Goal: Information Seeking & Learning: Check status

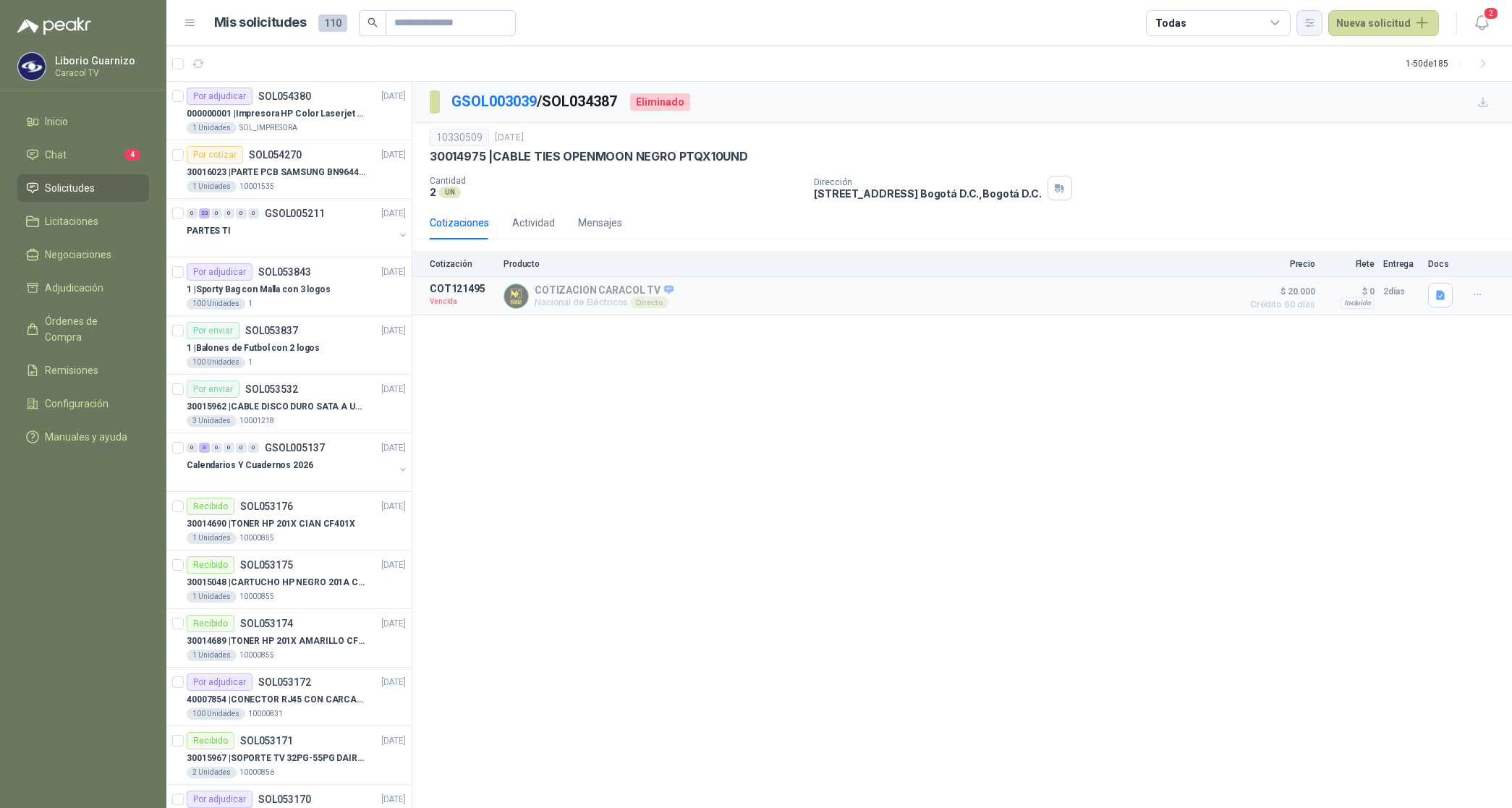
click at [1316, 31] on button "button" at bounding box center [1309, 23] width 26 height 26
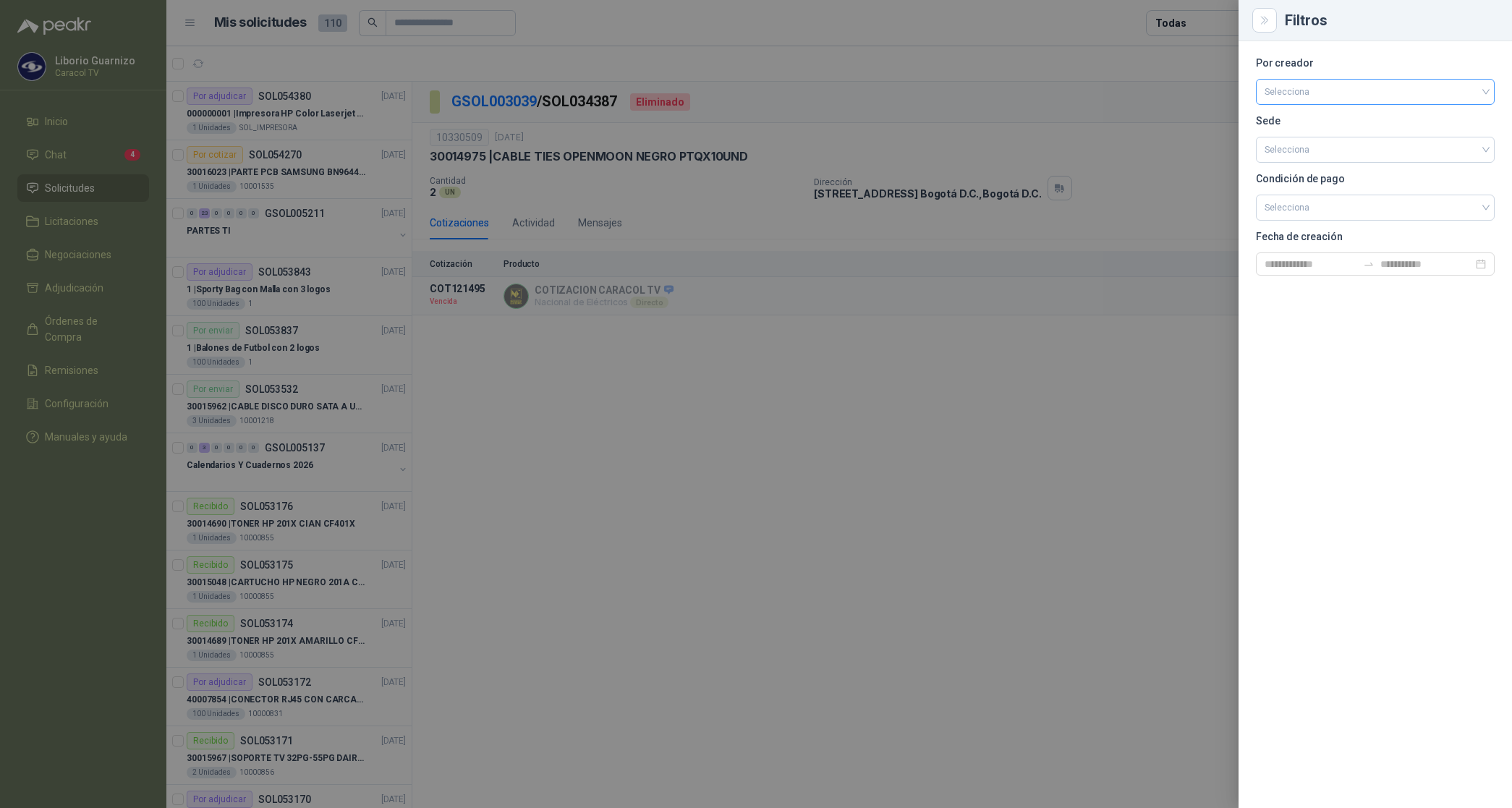
click at [1307, 87] on input "search" at bounding box center [1375, 91] width 221 height 21
click at [1304, 167] on div "[PERSON_NAME]" at bounding box center [1375, 168] width 216 height 16
click at [1199, 26] on div at bounding box center [756, 404] width 1512 height 808
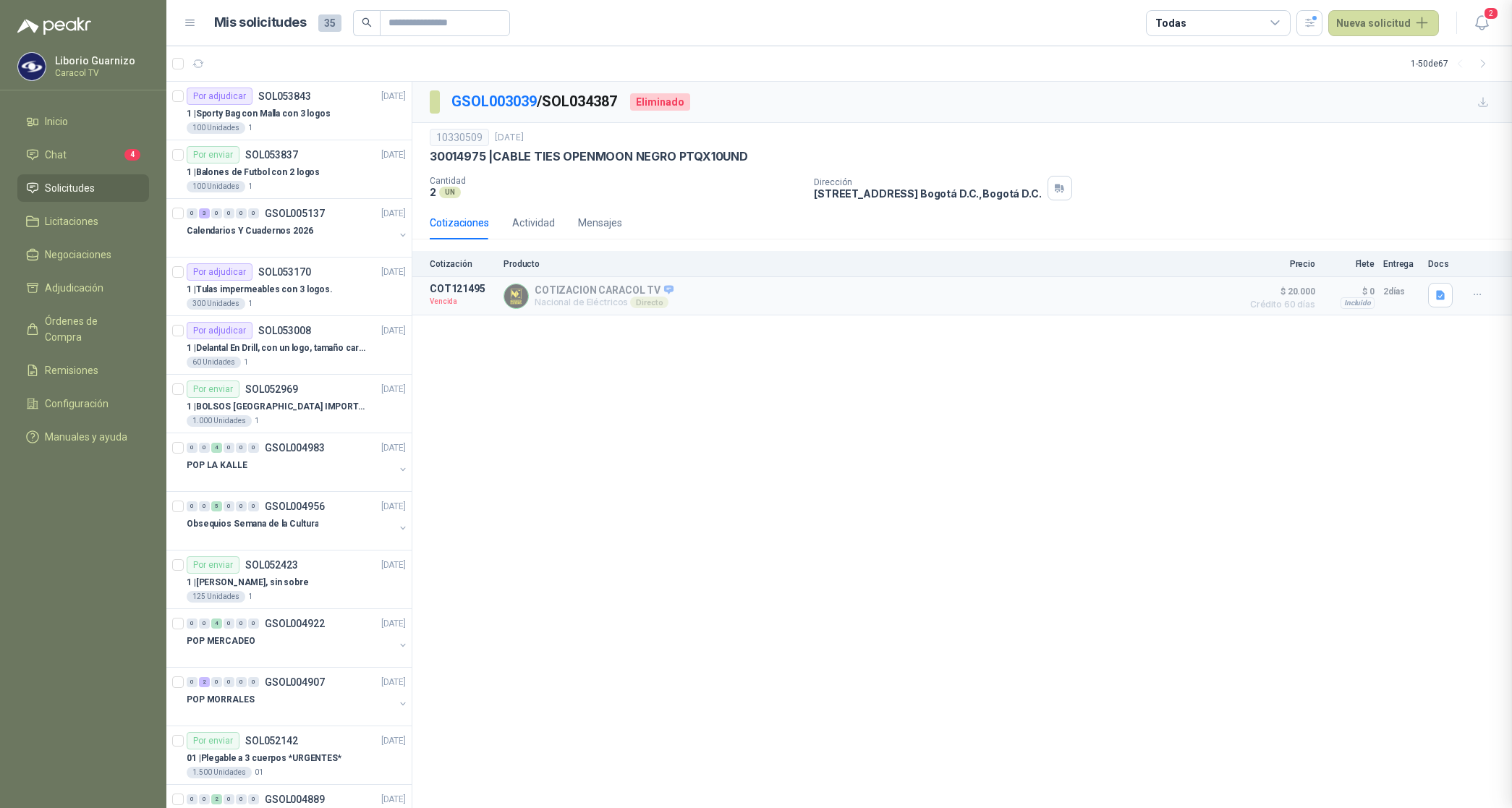
click at [1199, 26] on div "Todas" at bounding box center [1218, 23] width 144 height 26
click at [1223, 77] on div "0 Por cotizar" at bounding box center [1197, 82] width 69 height 12
click at [1213, 120] on ul "Todas 0 Por cotizar 10 Por adjudicar 25 Por enviar 0 En [PERSON_NAME] 0 Entrega…" at bounding box center [1222, 134] width 144 height 191
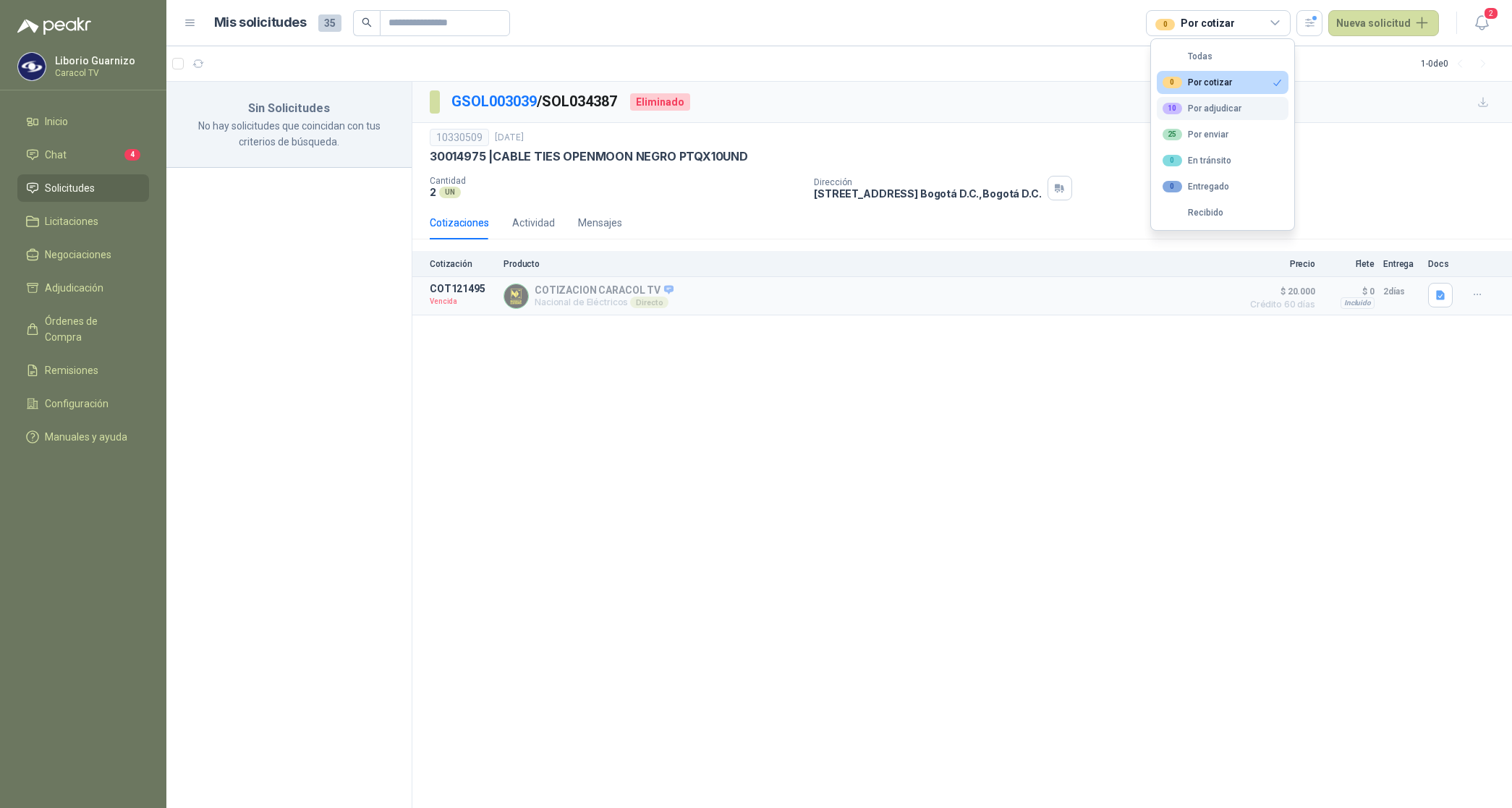
click at [1216, 112] on div "10 Por adjudicar" at bounding box center [1202, 108] width 79 height 12
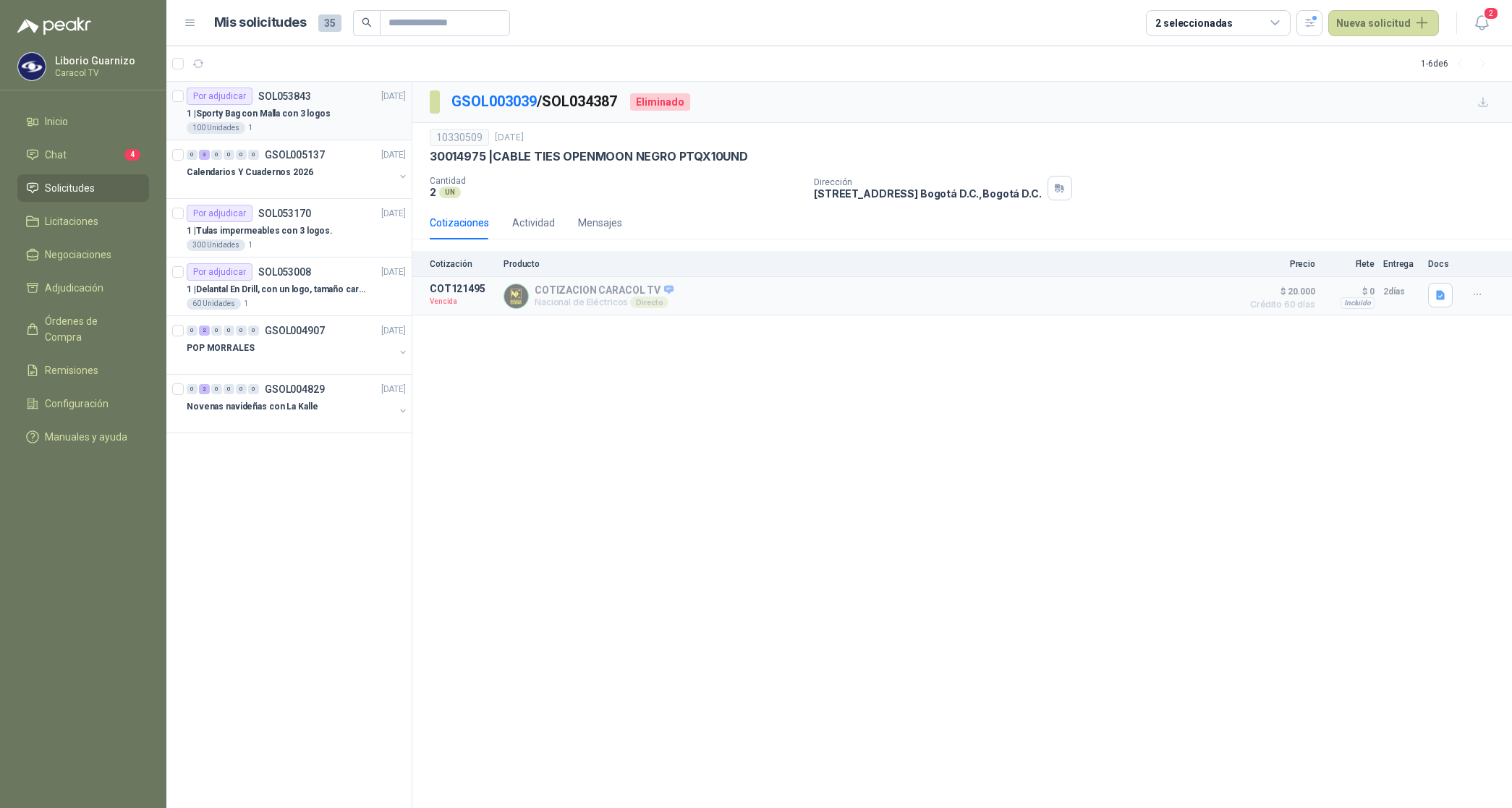
click at [265, 114] on p "1 | Sporty Bag con Malla con 3 logos" at bounding box center [259, 114] width 144 height 14
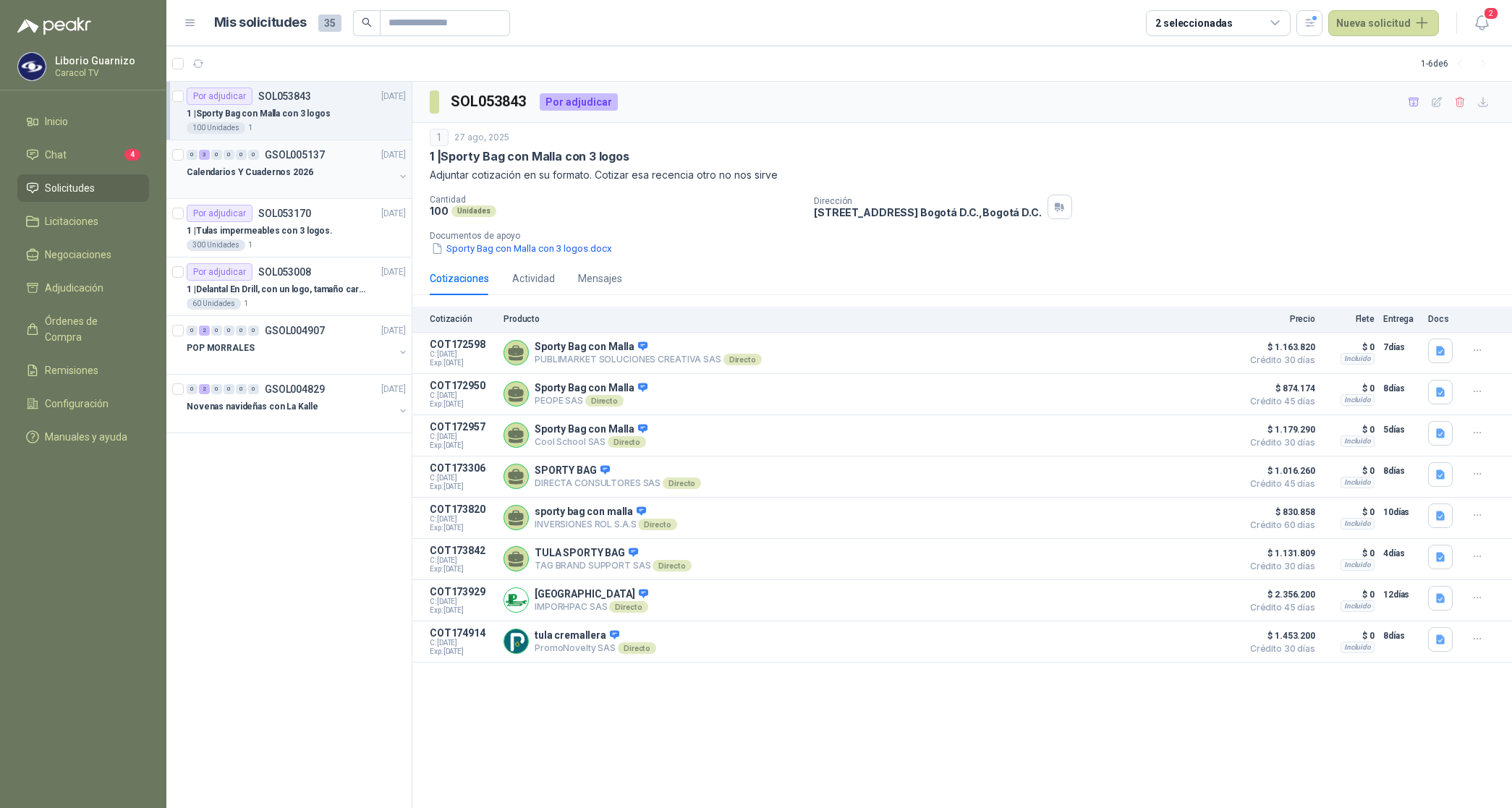
click at [292, 171] on p "Calendarios Y Cuadernos 2026" at bounding box center [249, 173] width 127 height 14
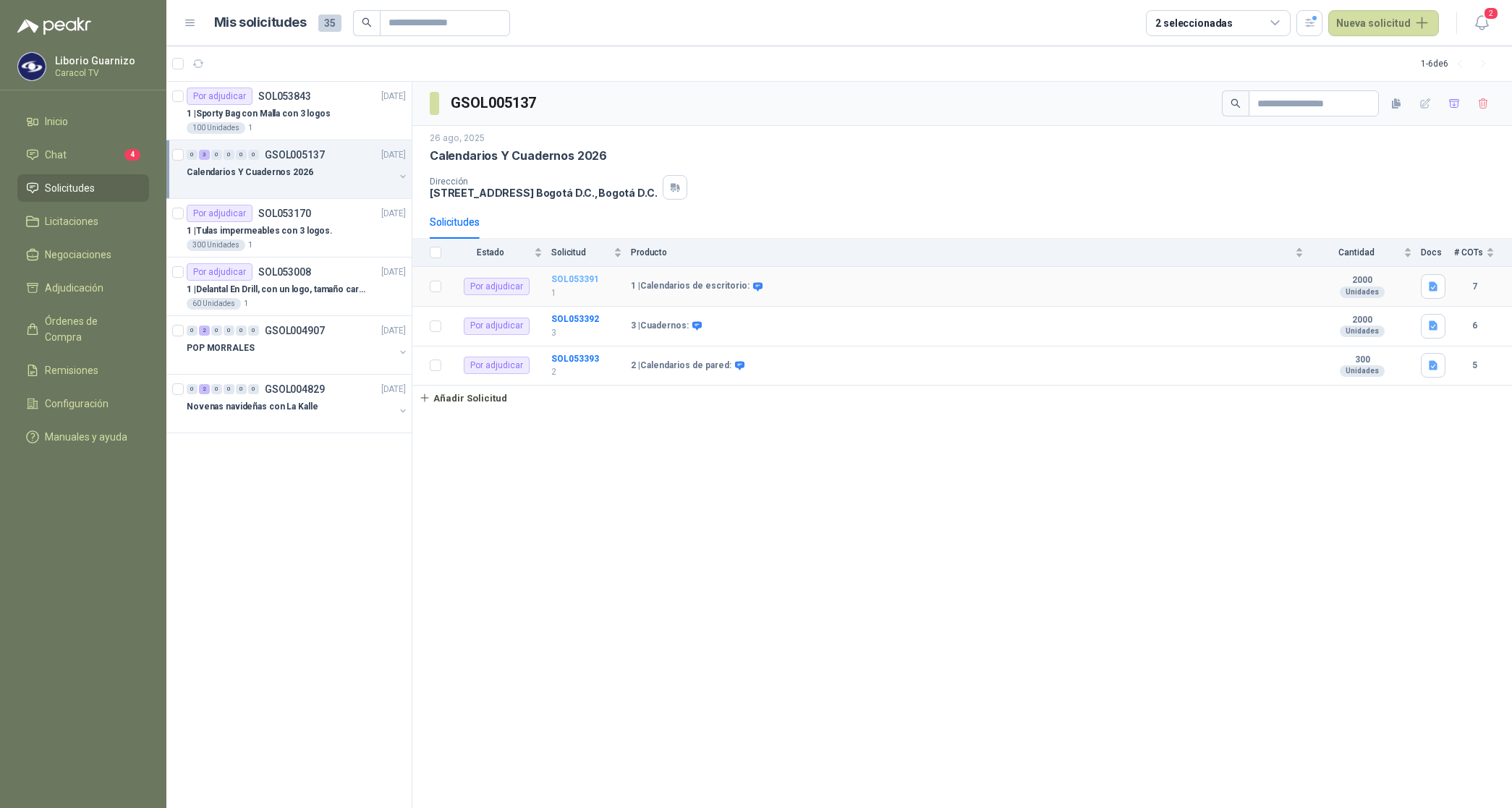
click at [588, 282] on b "SOL053391" at bounding box center [575, 279] width 48 height 10
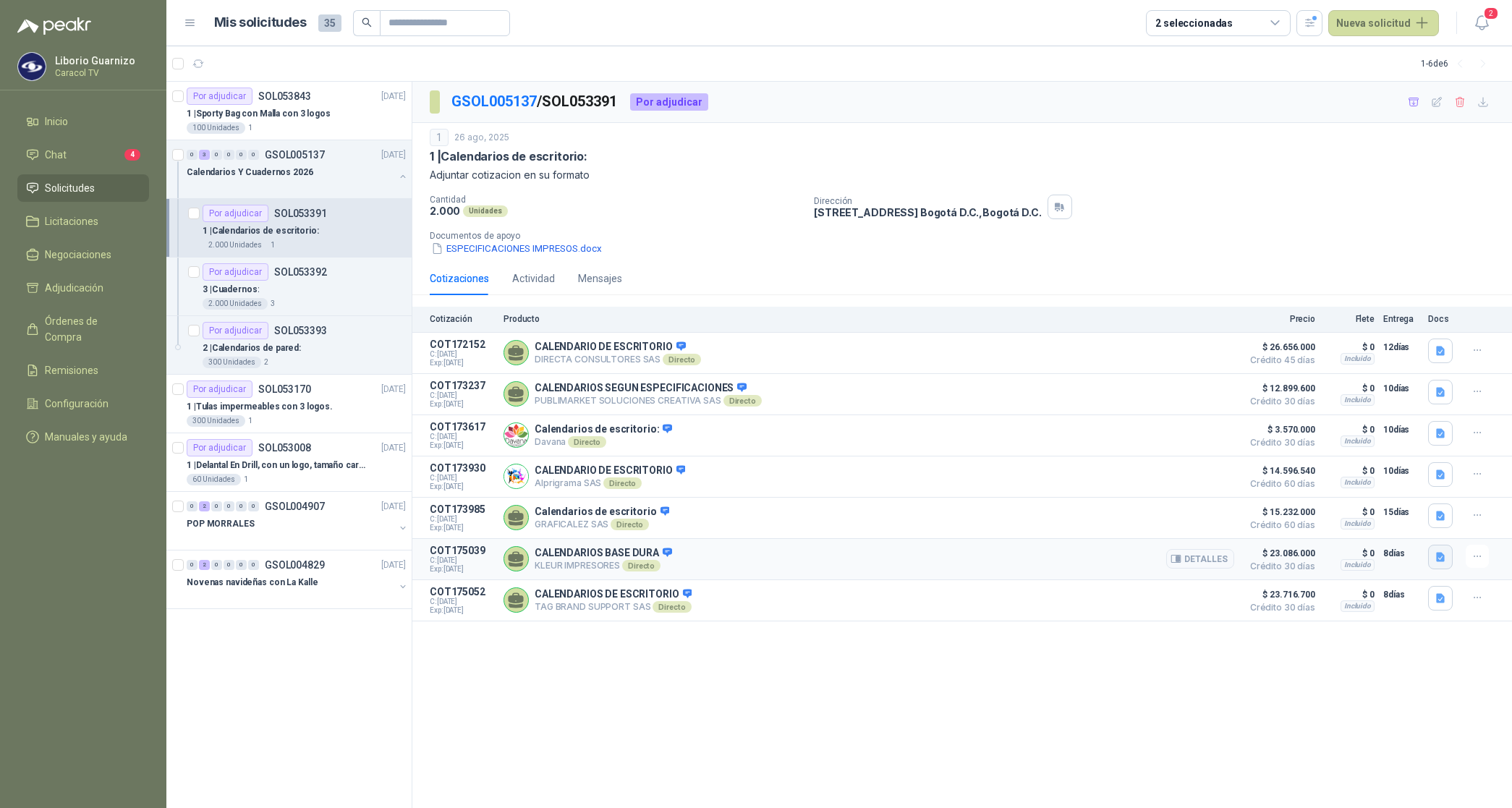
click at [1438, 559] on icon "button" at bounding box center [1441, 557] width 12 height 12
click at [1401, 530] on button "Cotizacion13090 (1).pdf" at bounding box center [1383, 531] width 121 height 15
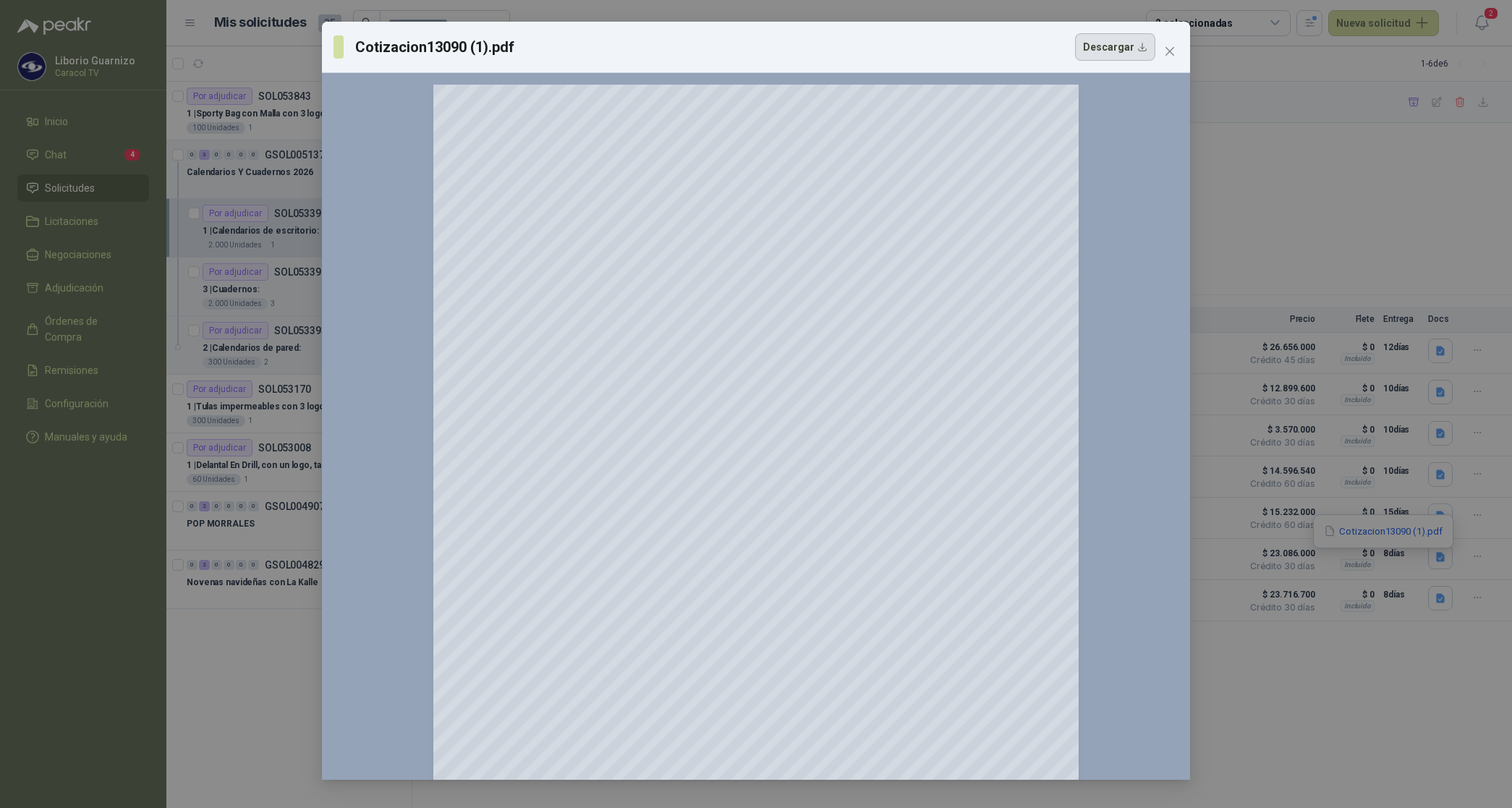
click at [1109, 44] on button "Descargar" at bounding box center [1114, 47] width 81 height 28
click at [1261, 177] on div "Cotizacion13090 (1).pdf Descargar 150 %" at bounding box center [756, 404] width 1512 height 808
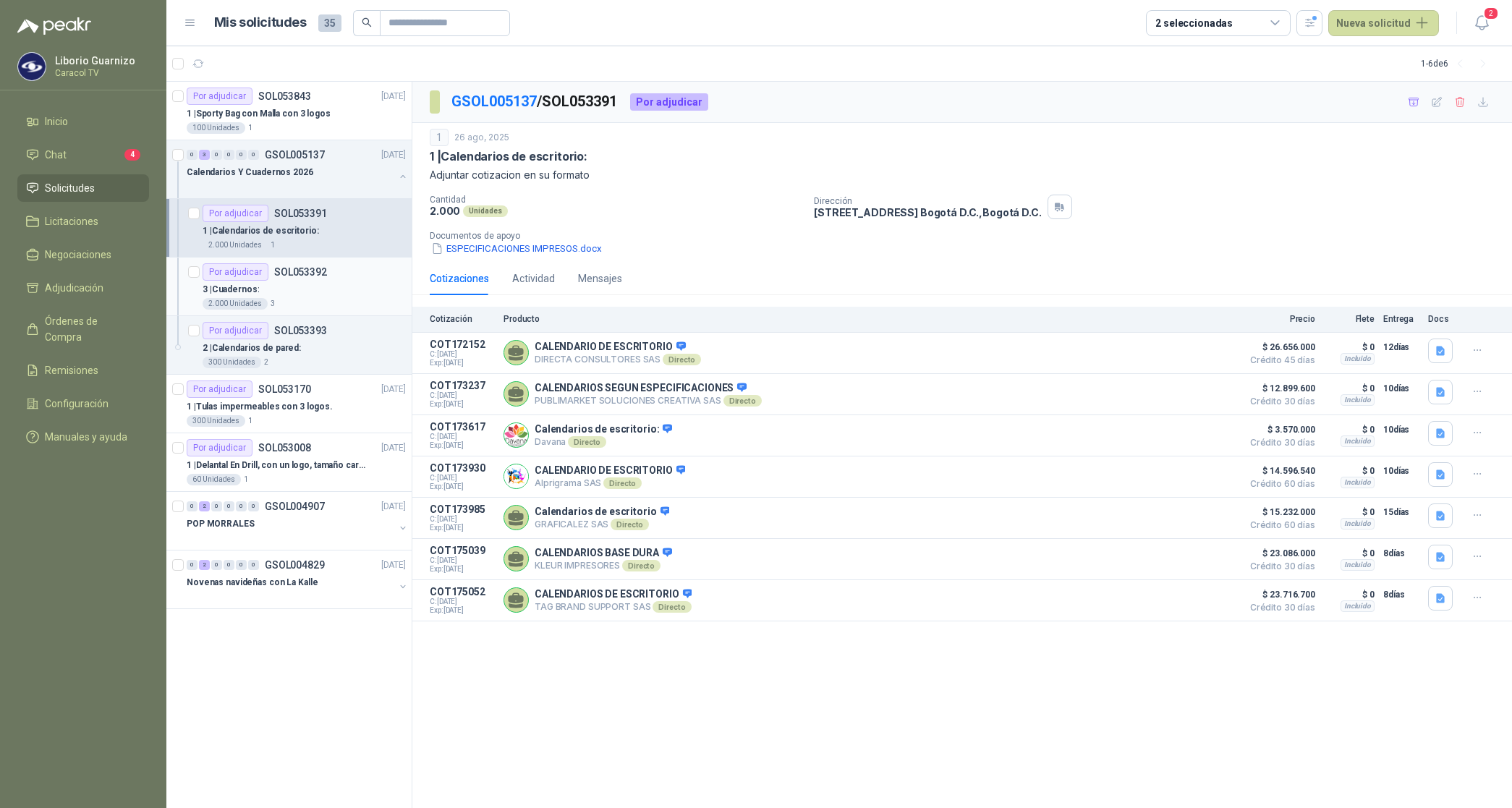
click at [245, 295] on p "3 | Cuadernos:" at bounding box center [231, 289] width 57 height 14
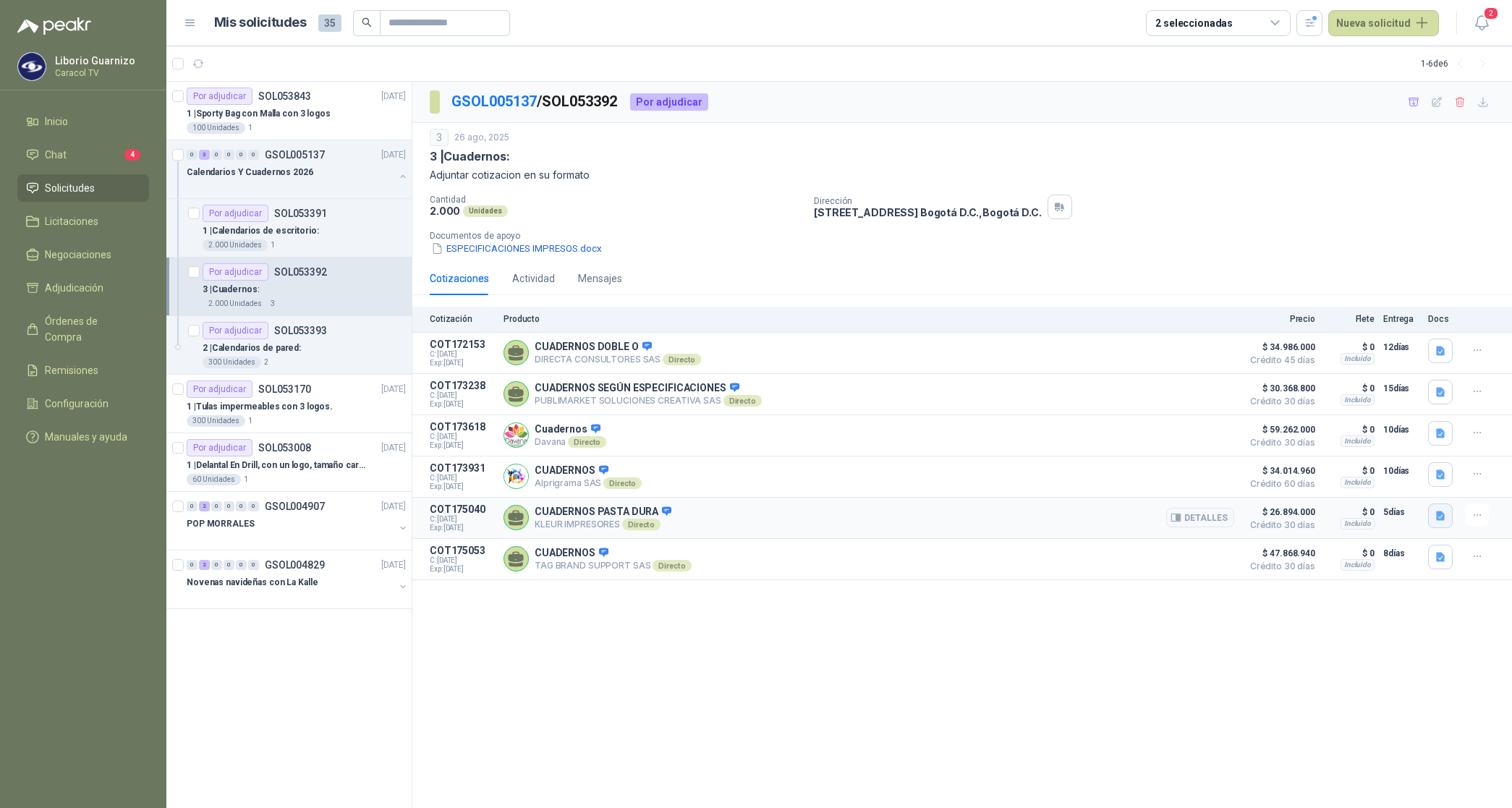
click at [1439, 517] on icon "button" at bounding box center [1440, 515] width 8 height 9
click at [1384, 490] on button "Cotizacion13090 (1).pdf" at bounding box center [1383, 489] width 121 height 15
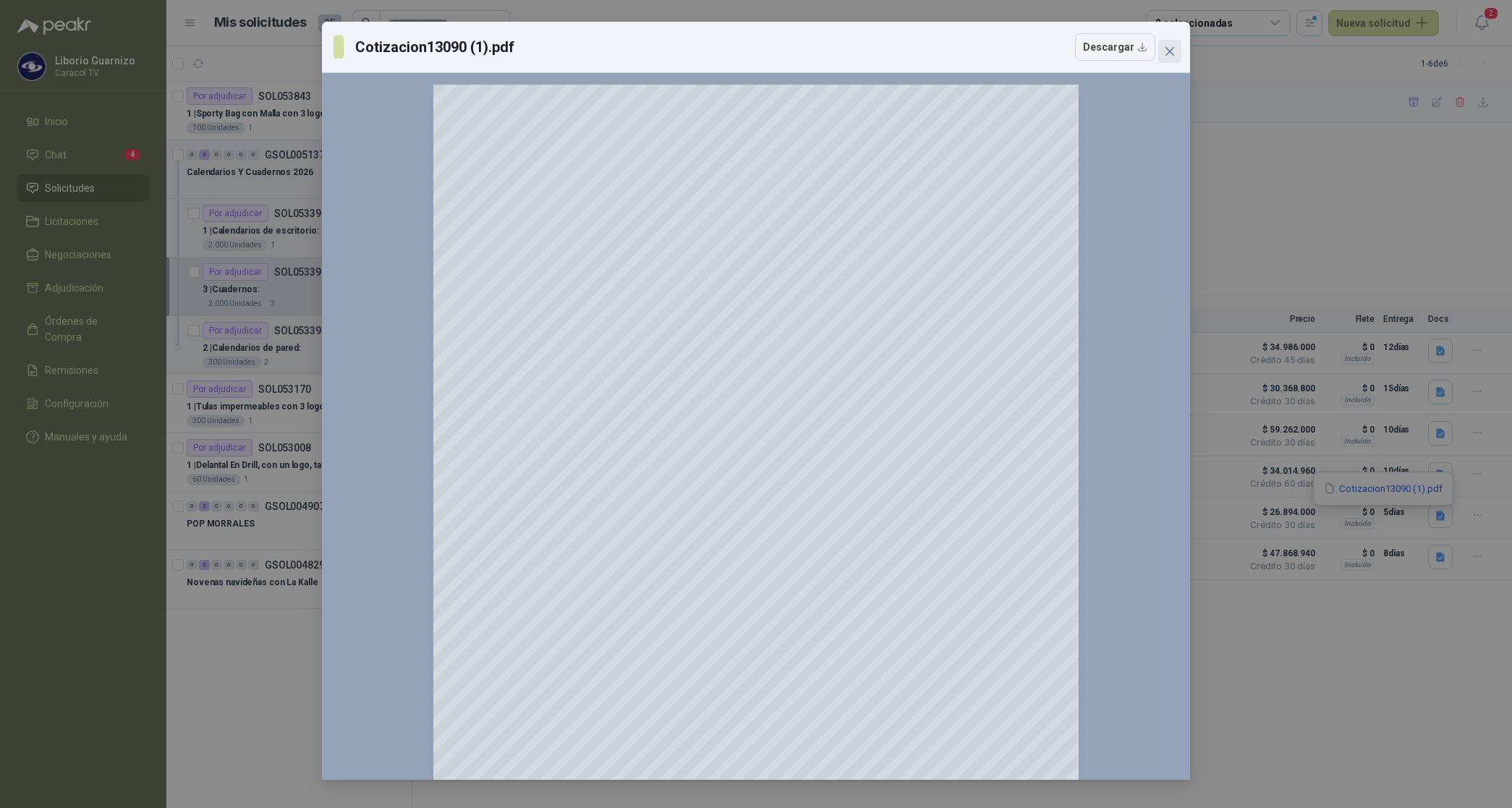
click at [1167, 49] on icon "close" at bounding box center [1169, 51] width 8 height 8
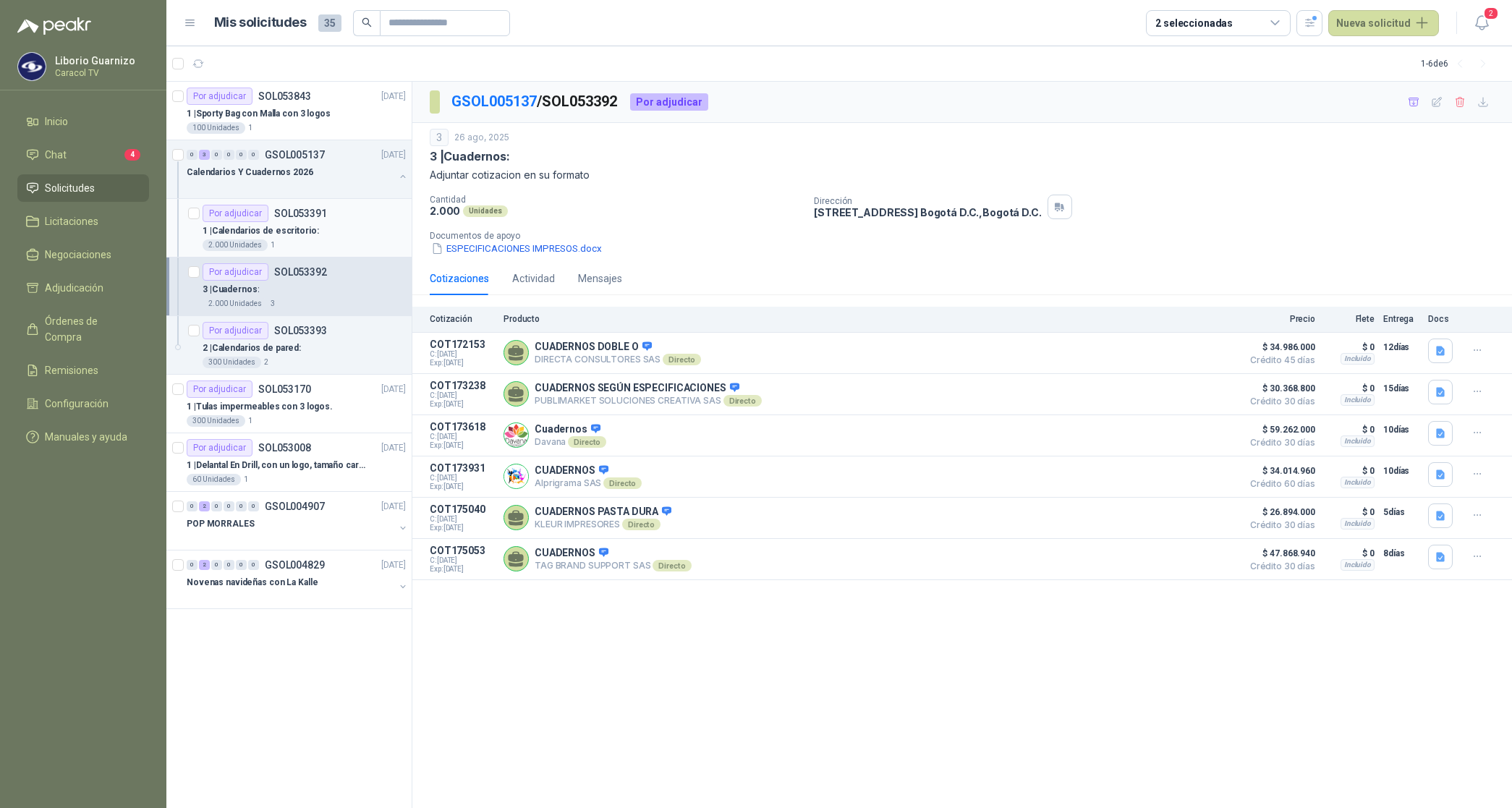
click at [296, 229] on p "1 | Calendarios de escritorio:" at bounding box center [261, 231] width 117 height 14
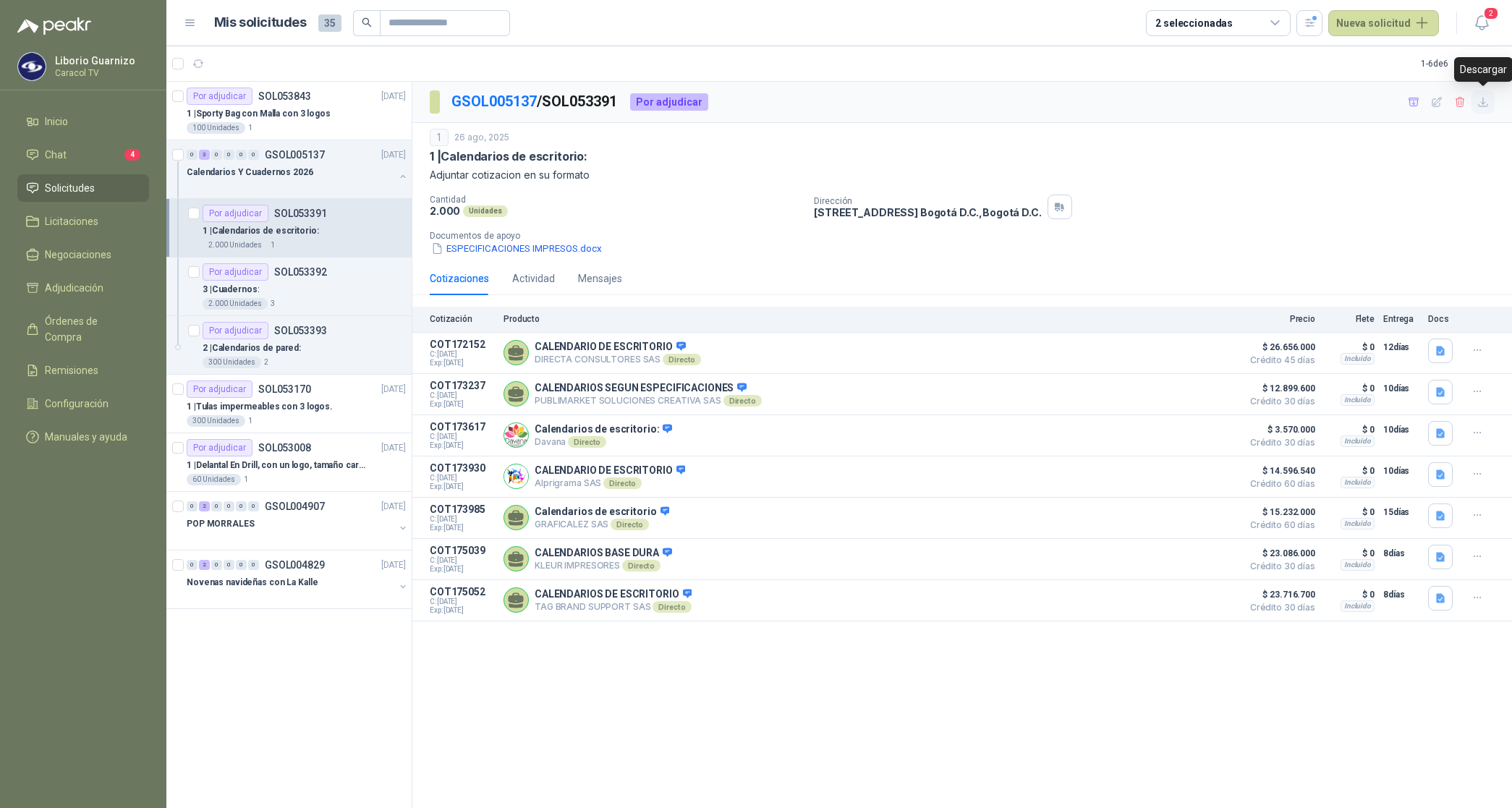
click at [1484, 104] on icon "button" at bounding box center [1482, 101] width 8 height 8
click at [249, 293] on p "3 | Cuadernos:" at bounding box center [231, 289] width 57 height 14
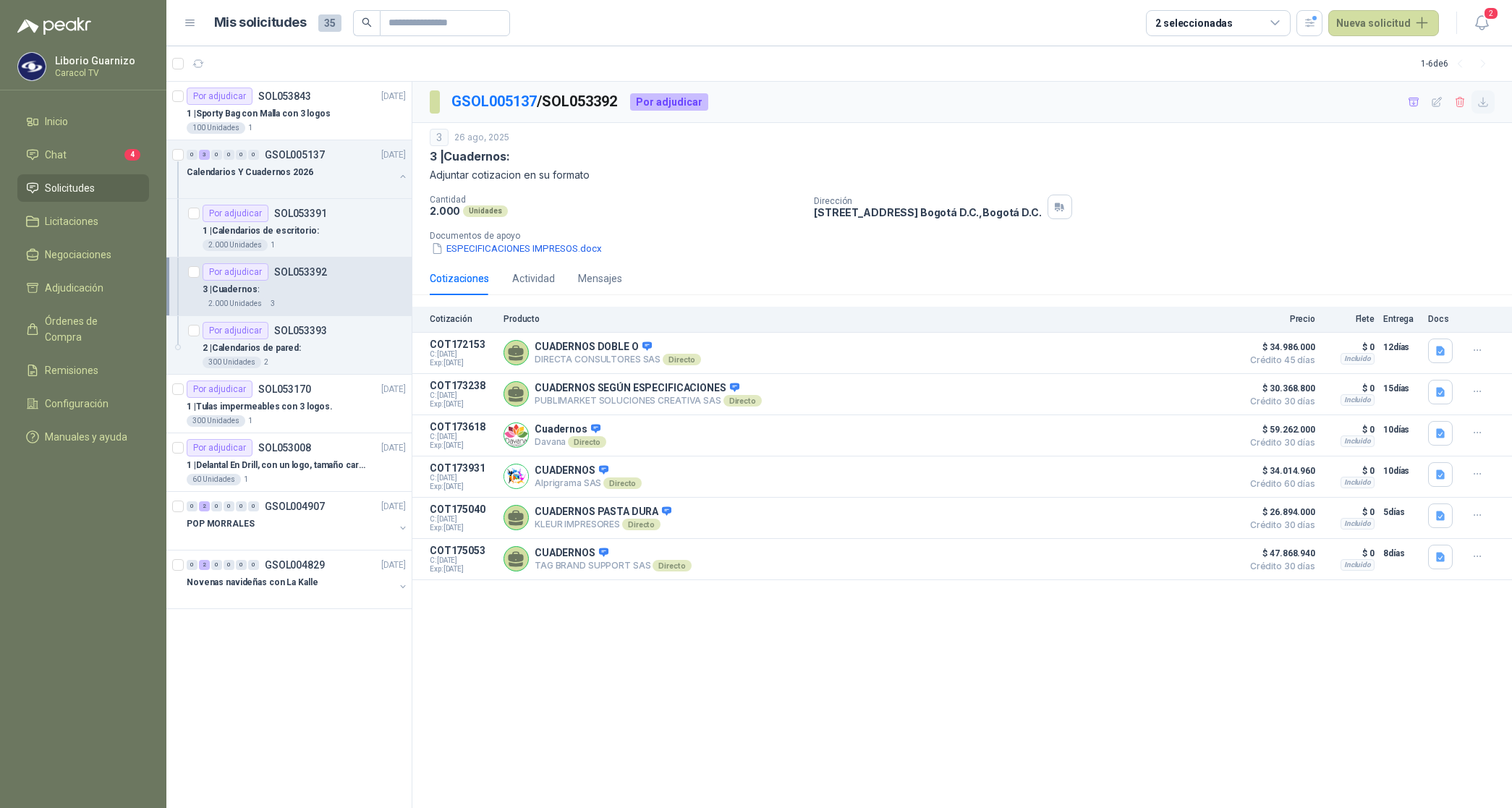
click at [1485, 101] on icon "button" at bounding box center [1483, 102] width 12 height 12
click at [270, 345] on p "2 | Calendarios de pared:" at bounding box center [252, 348] width 98 height 14
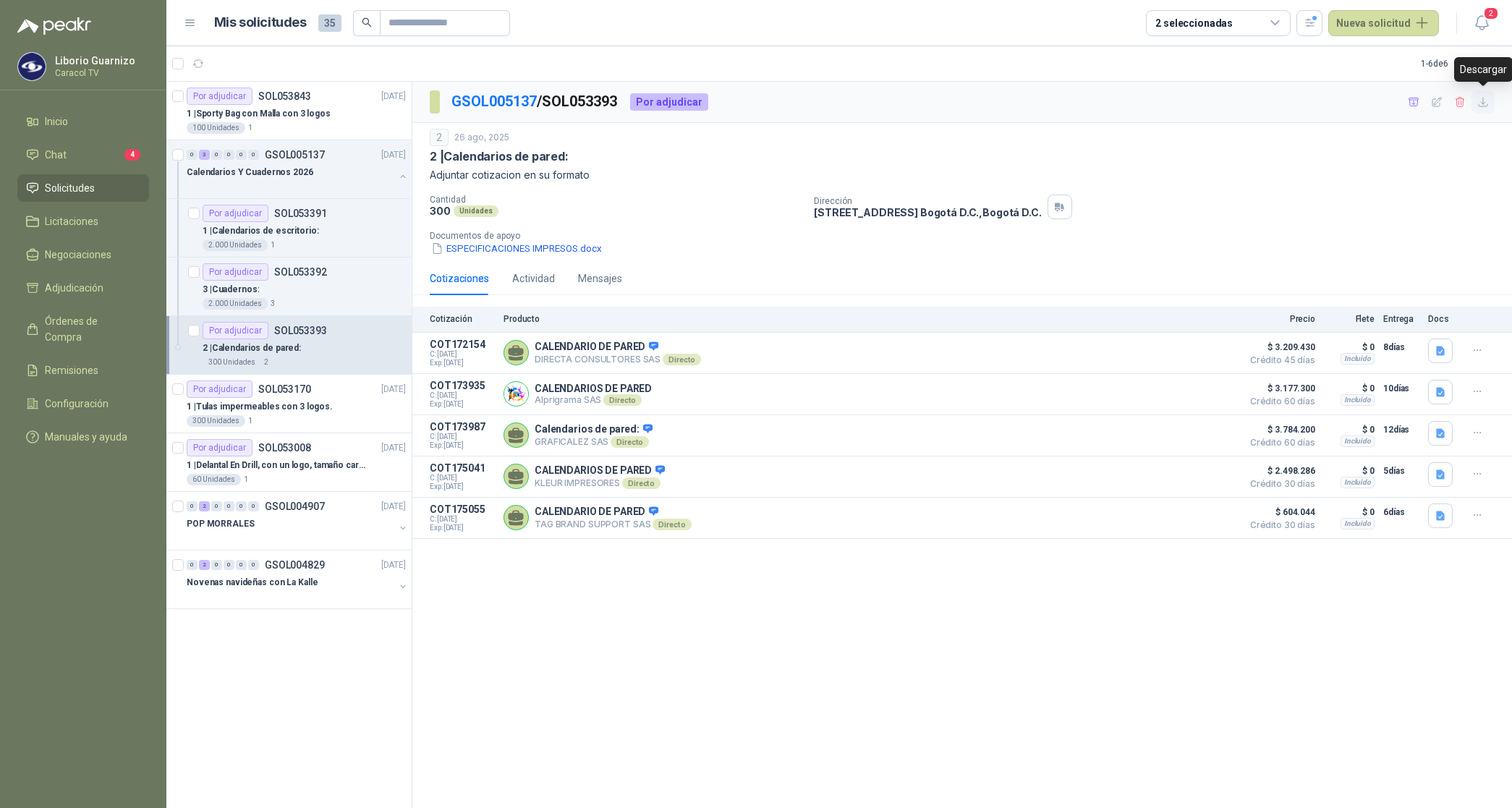
click at [1480, 101] on icon "button" at bounding box center [1483, 102] width 12 height 12
click at [1456, 170] on p "Adjuntar cotizacion en su formato" at bounding box center [962, 175] width 1065 height 16
click at [1416, 105] on icon "button" at bounding box center [1414, 102] width 12 height 12
click at [302, 269] on p "SOL053392" at bounding box center [300, 272] width 53 height 10
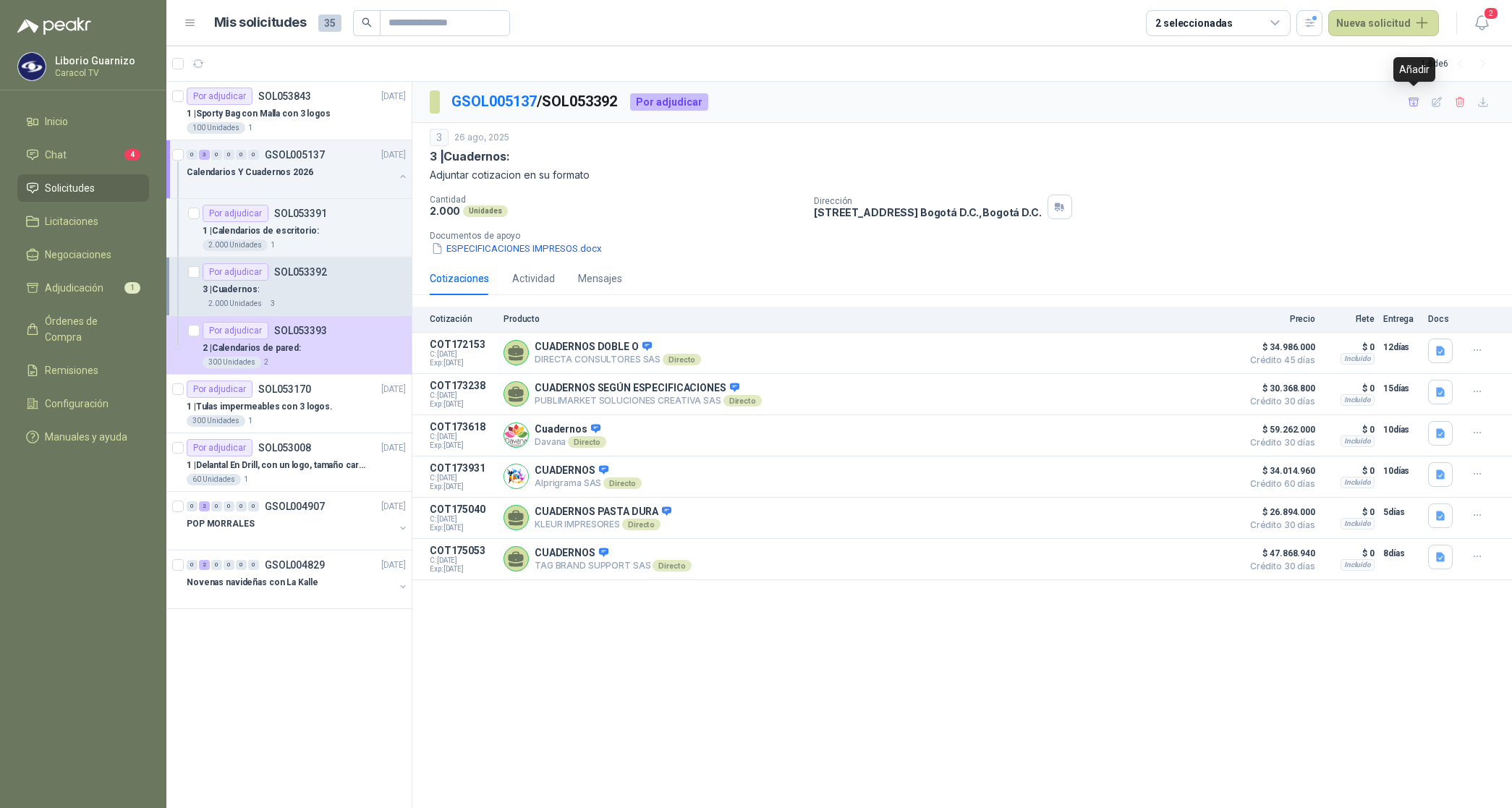
drag, startPoint x: 1415, startPoint y: 102, endPoint x: 1375, endPoint y: 104, distance: 40.0
click at [1413, 101] on icon "button" at bounding box center [1414, 102] width 12 height 12
click at [299, 233] on p "1 | Calendarios de escritorio:" at bounding box center [261, 231] width 117 height 14
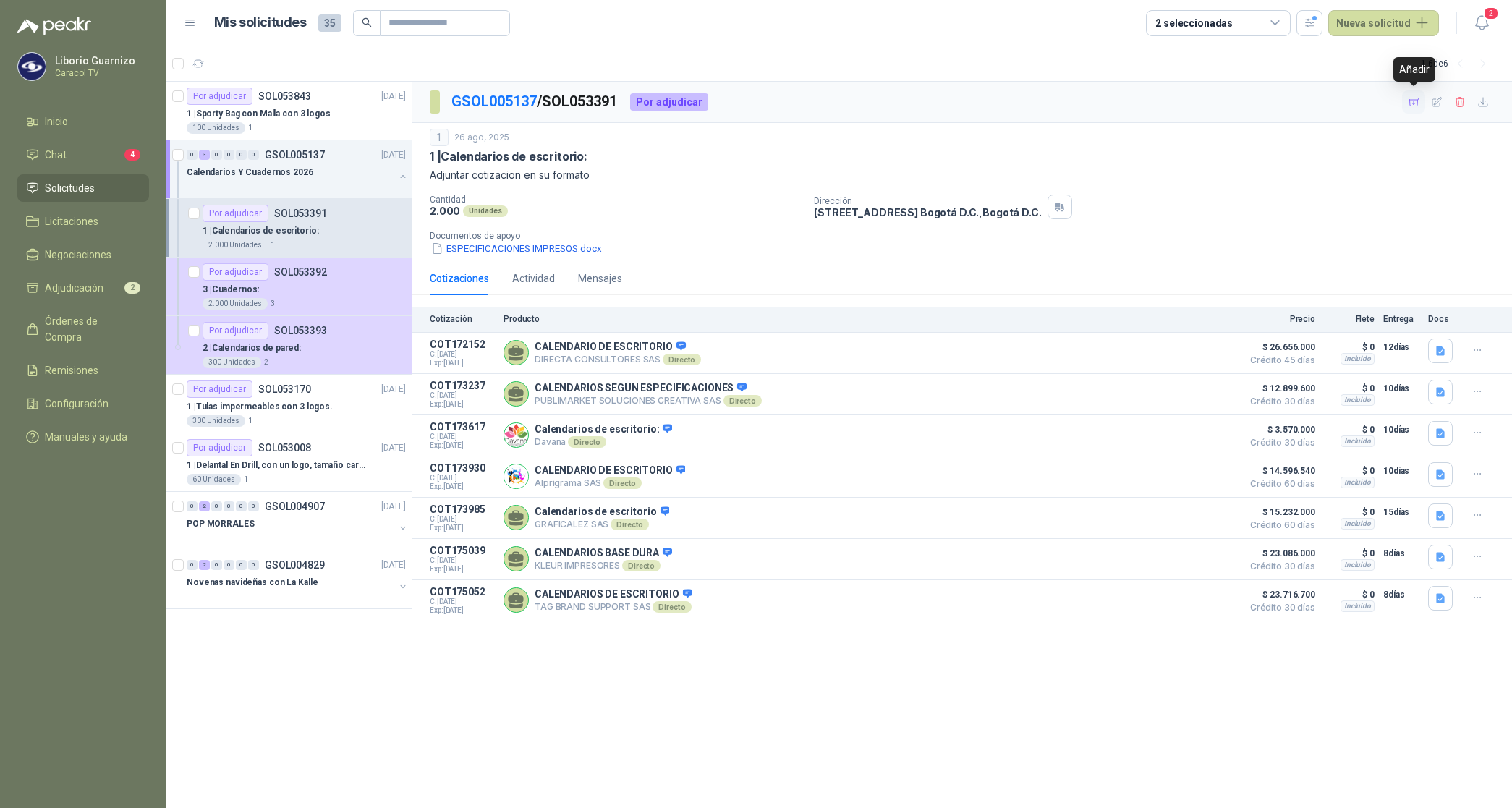
click at [1412, 101] on icon "button" at bounding box center [1414, 102] width 12 height 12
click at [95, 288] on span "Adjudicación" at bounding box center [74, 288] width 58 height 16
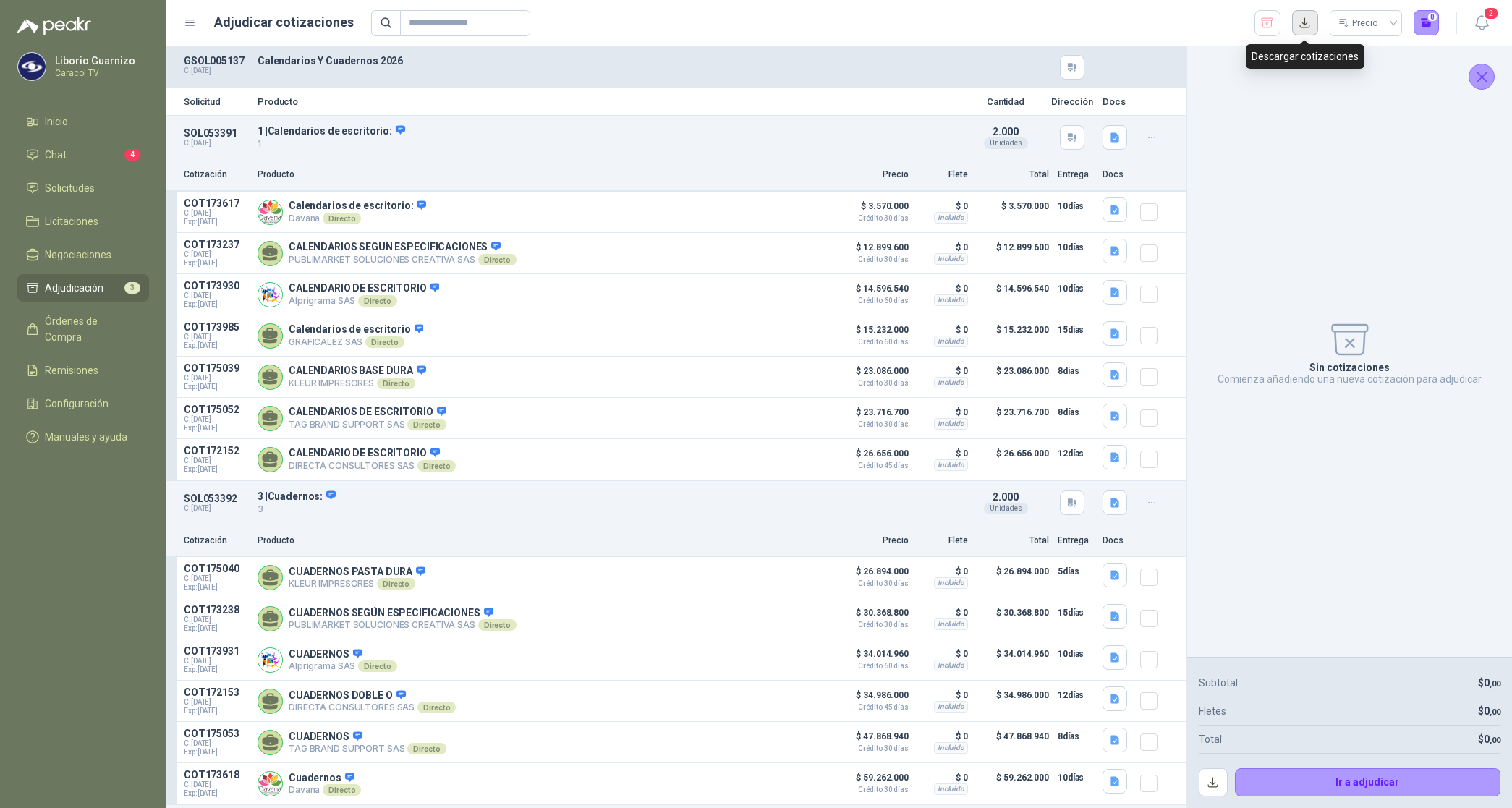
click at [1306, 21] on button "button" at bounding box center [1305, 23] width 26 height 26
click at [1267, 19] on icon "button" at bounding box center [1267, 23] width 12 height 9
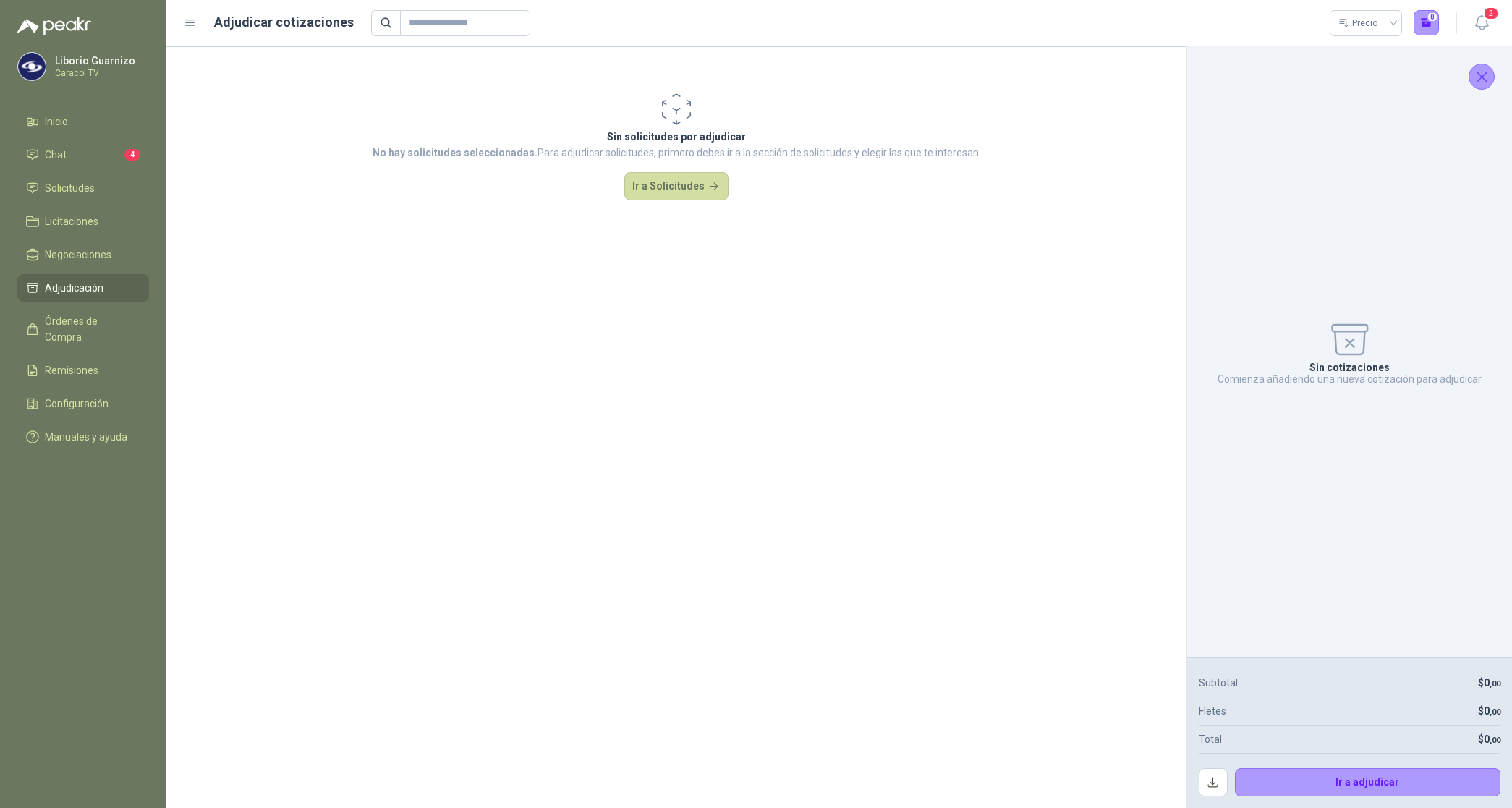
click at [682, 200] on button "Ir a Solicitudes" at bounding box center [676, 186] width 104 height 29
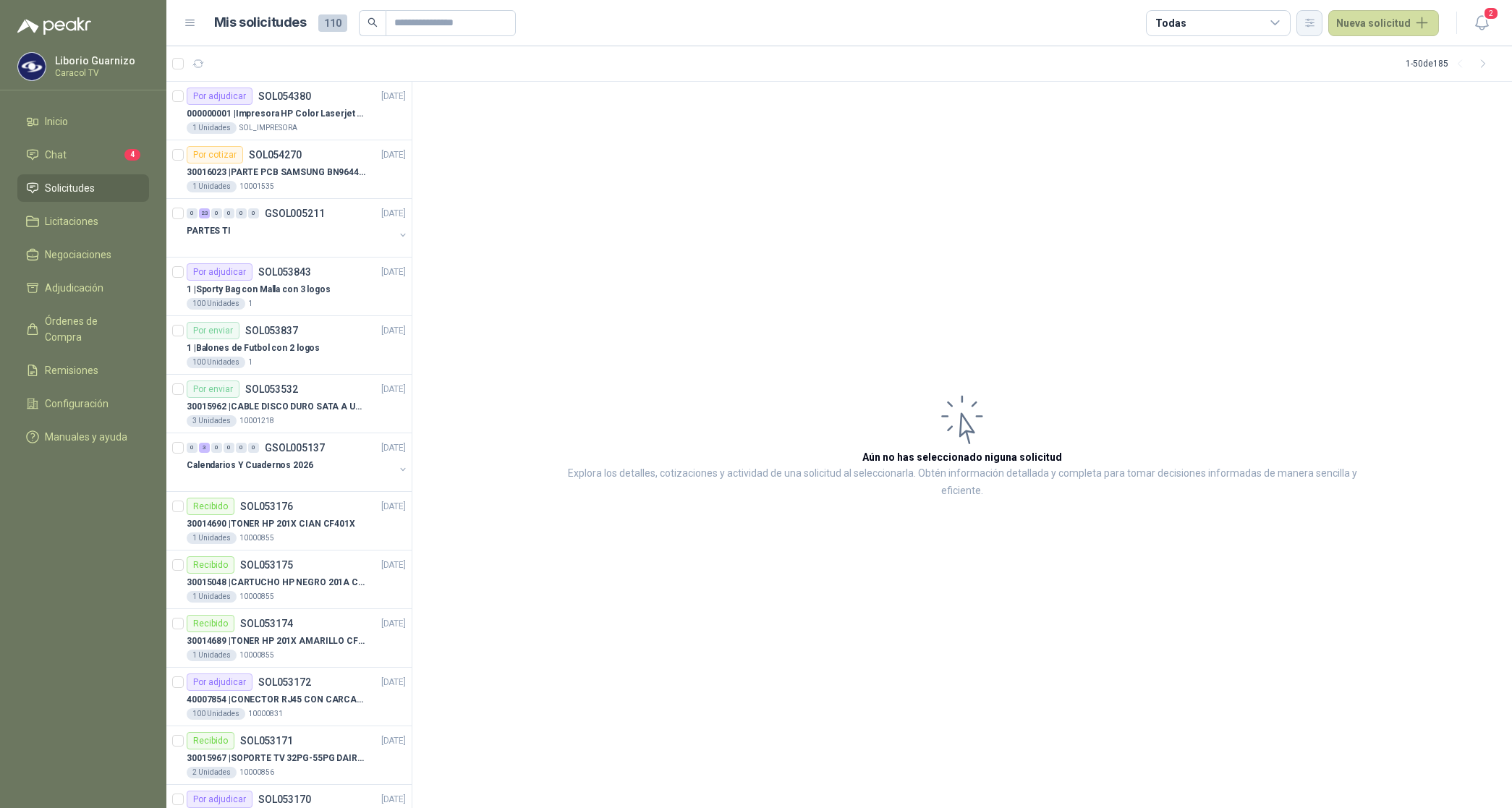
click at [1312, 21] on icon "button" at bounding box center [1309, 23] width 12 height 12
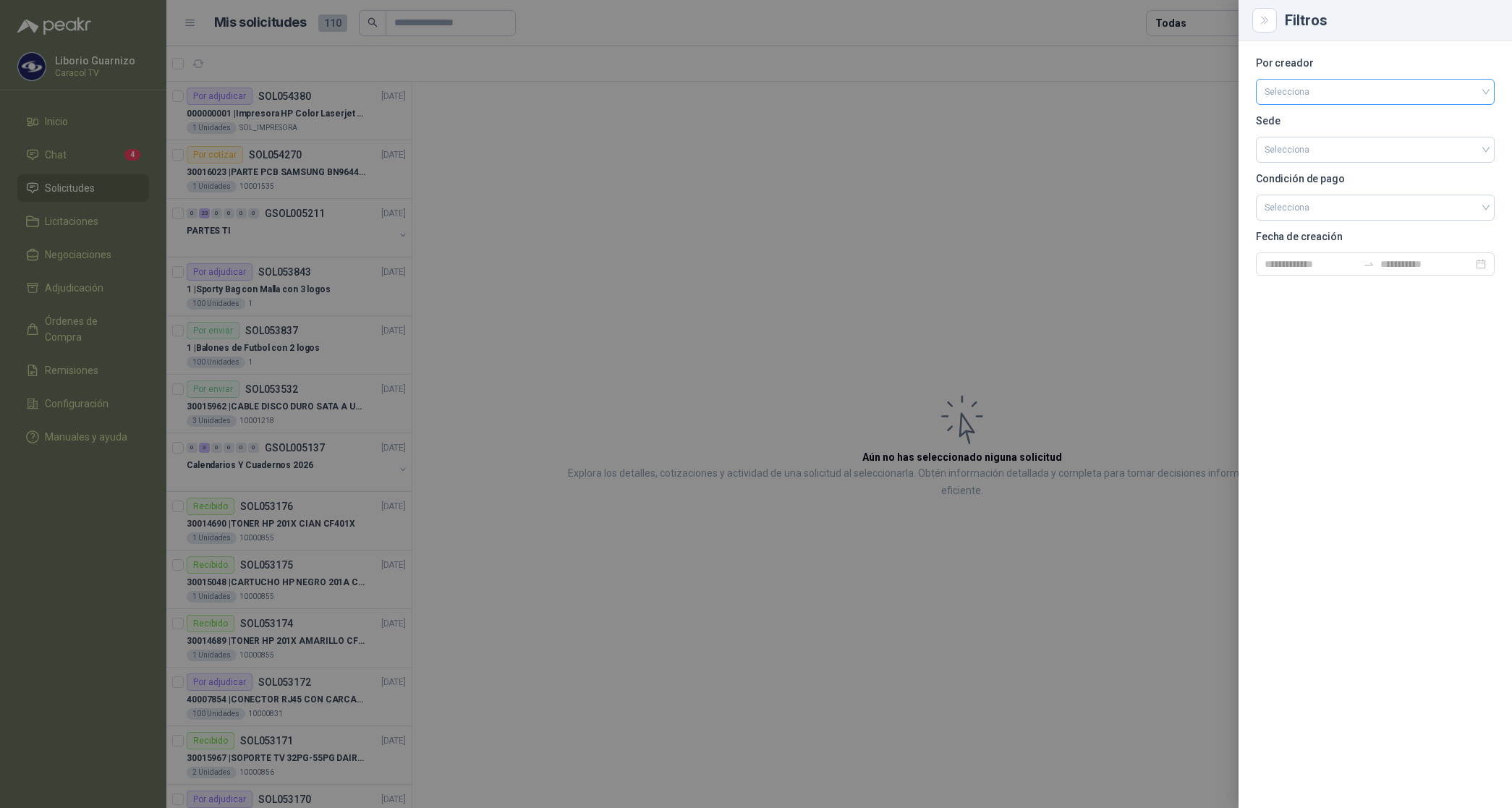
click at [1292, 87] on input "search" at bounding box center [1375, 91] width 221 height 21
click at [1324, 170] on div "[PERSON_NAME]" at bounding box center [1375, 168] width 216 height 16
click at [1188, 27] on div at bounding box center [756, 404] width 1512 height 808
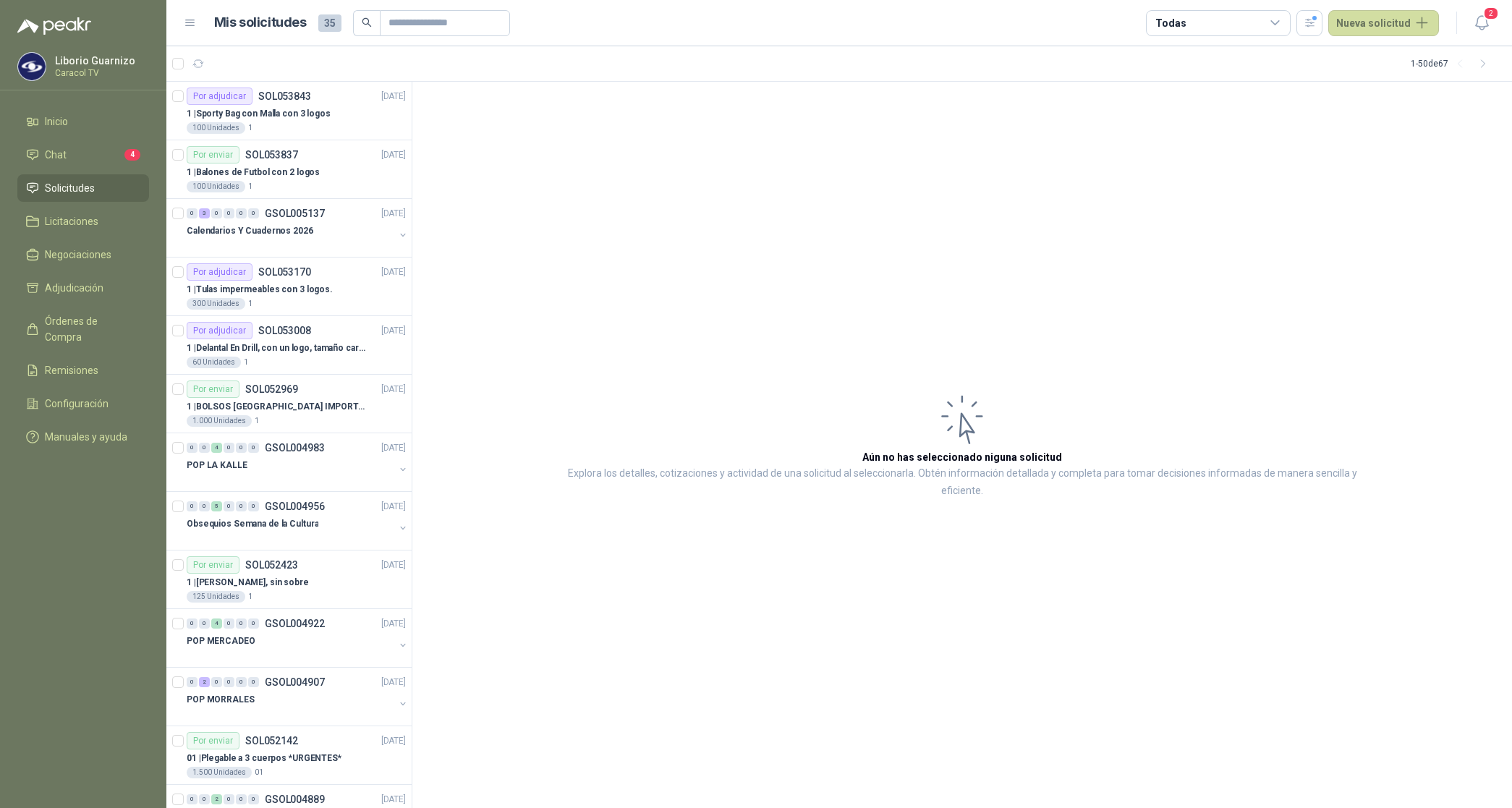
click at [1184, 31] on div "Todas" at bounding box center [1218, 23] width 144 height 26
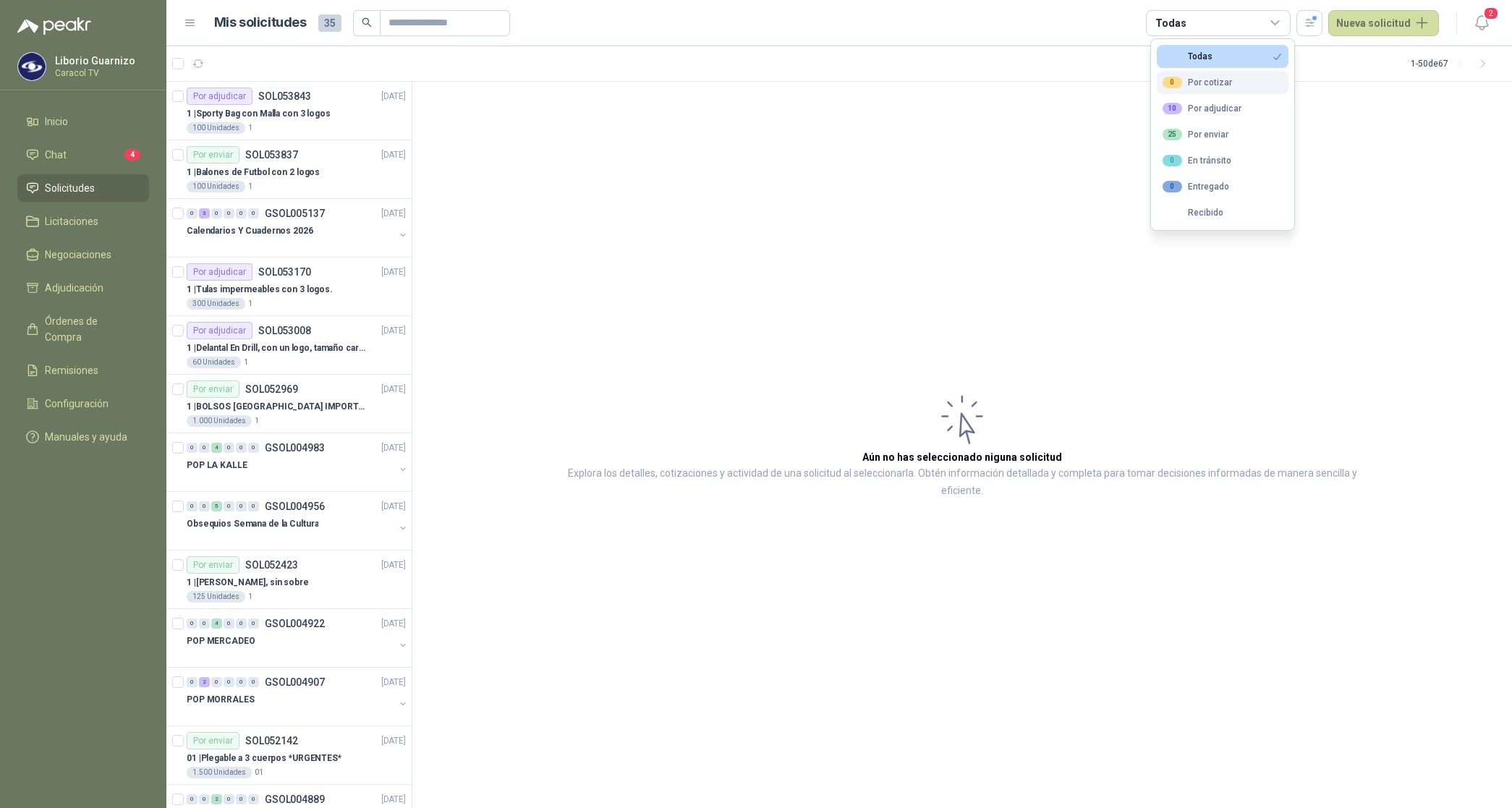
click at [1213, 74] on button "0 Por cotizar" at bounding box center [1223, 82] width 132 height 23
drag, startPoint x: 1215, startPoint y: 105, endPoint x: 1223, endPoint y: 108, distance: 8.5
click at [1216, 107] on div "10 Por adjudicar" at bounding box center [1202, 108] width 79 height 12
